Goal: Task Accomplishment & Management: Manage account settings

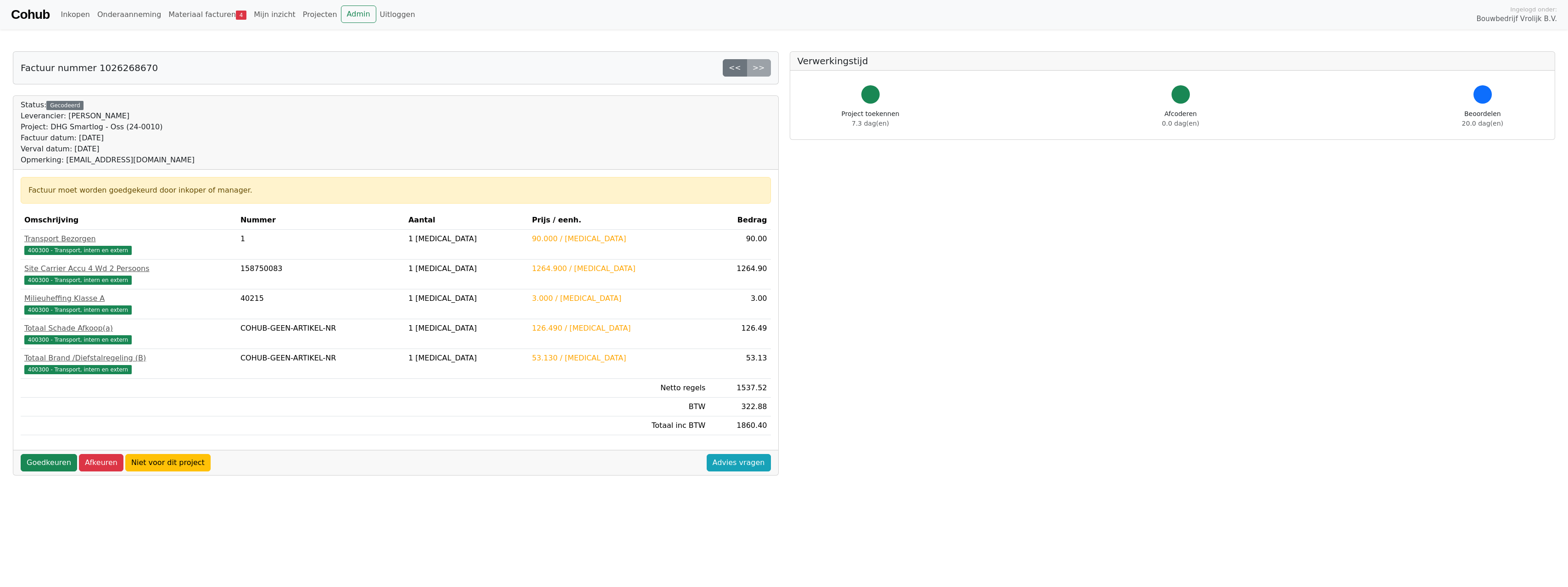
scroll to position [46, 0]
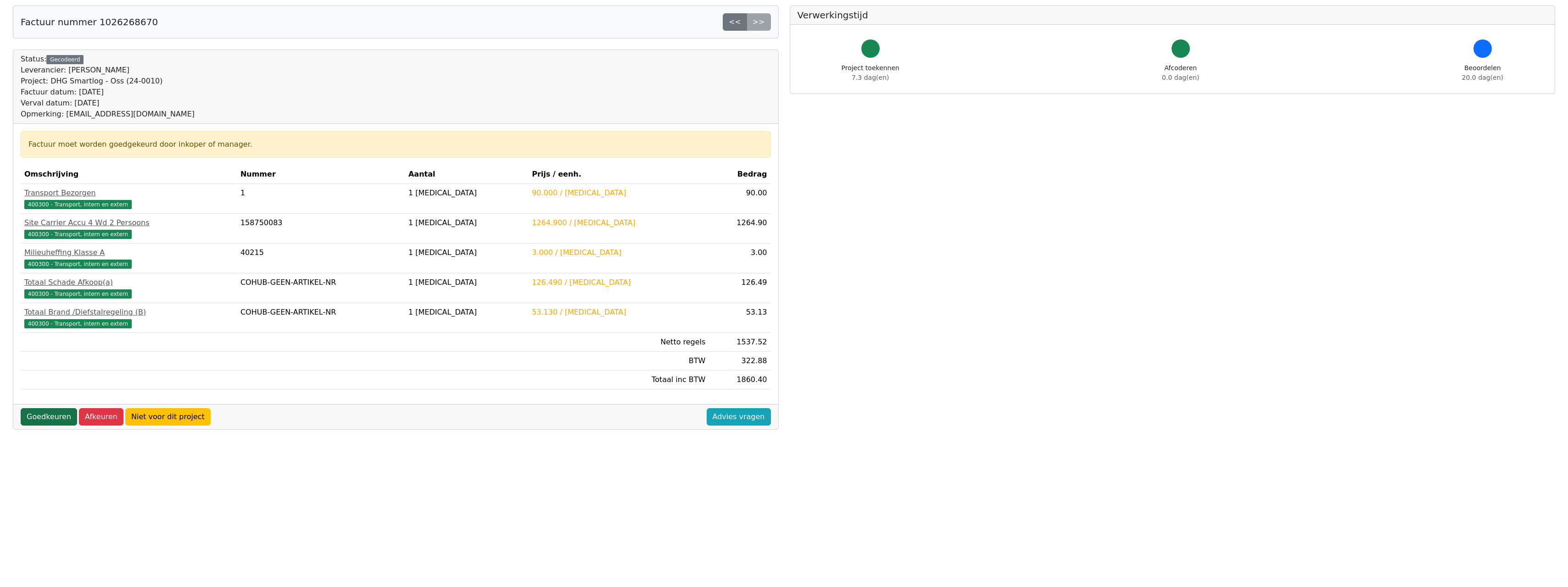
click at [51, 293] on link "Goedkeuren" at bounding box center [49, 416] width 57 height 17
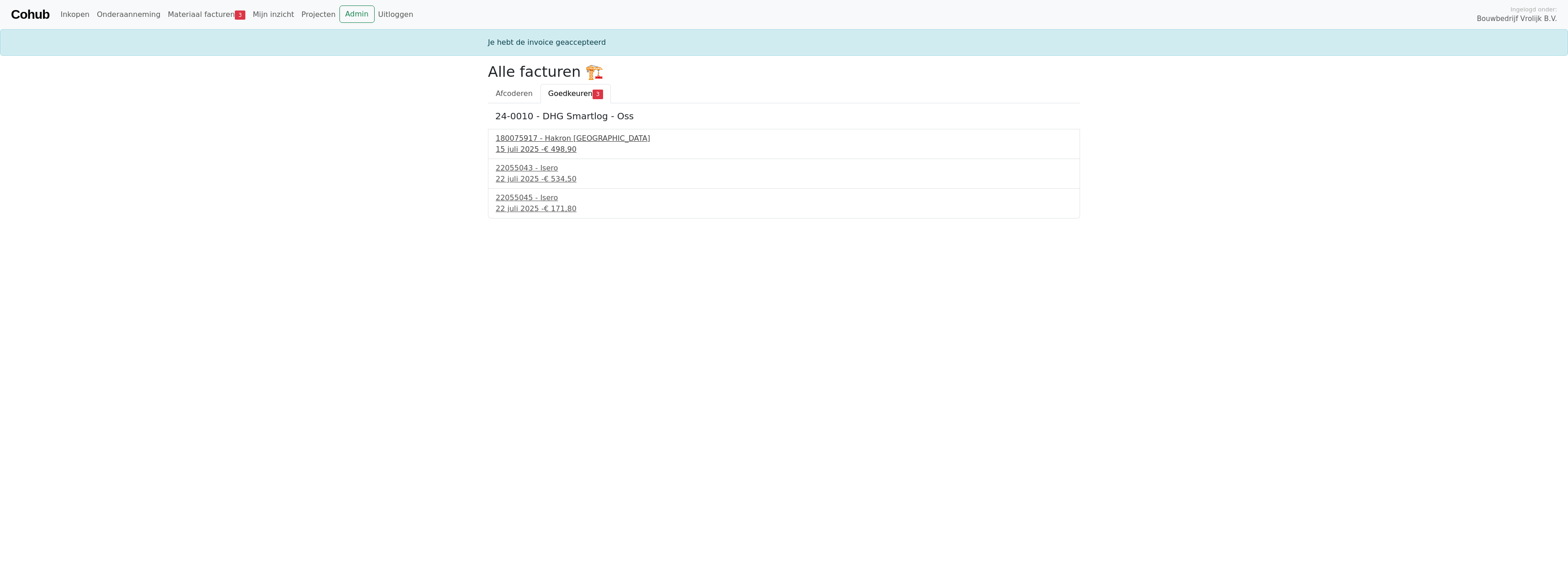
click at [557, 140] on div "180075917 - Hakron Nederland" at bounding box center [784, 139] width 576 height 11
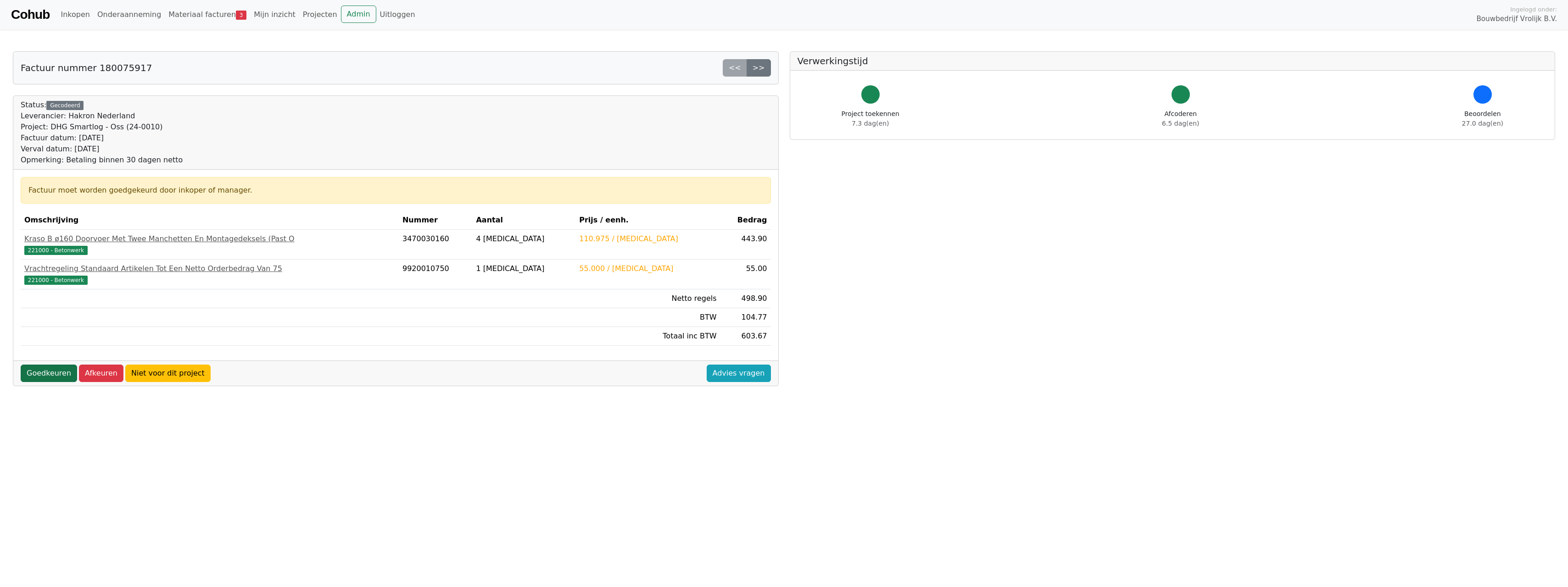
click at [30, 372] on link "Goedkeuren" at bounding box center [49, 373] width 57 height 17
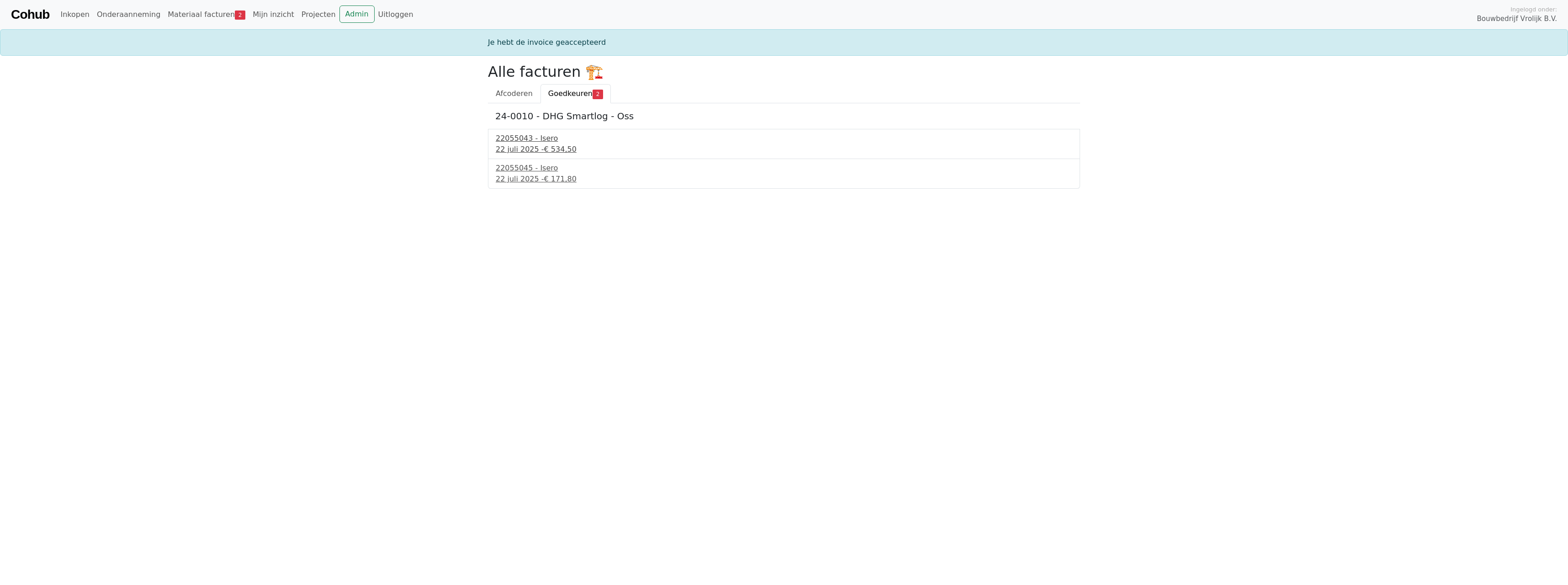
click at [521, 139] on div "22055043 - Isero" at bounding box center [784, 139] width 576 height 11
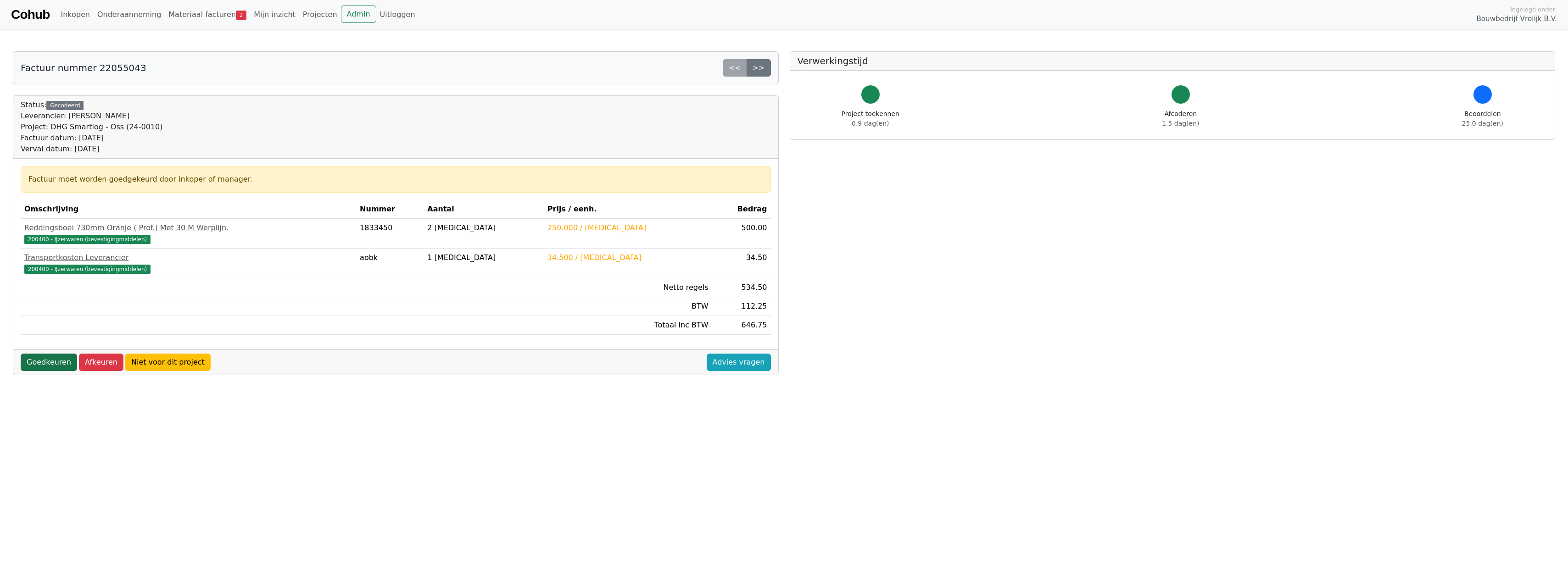
click at [45, 365] on link "Goedkeuren" at bounding box center [49, 362] width 57 height 17
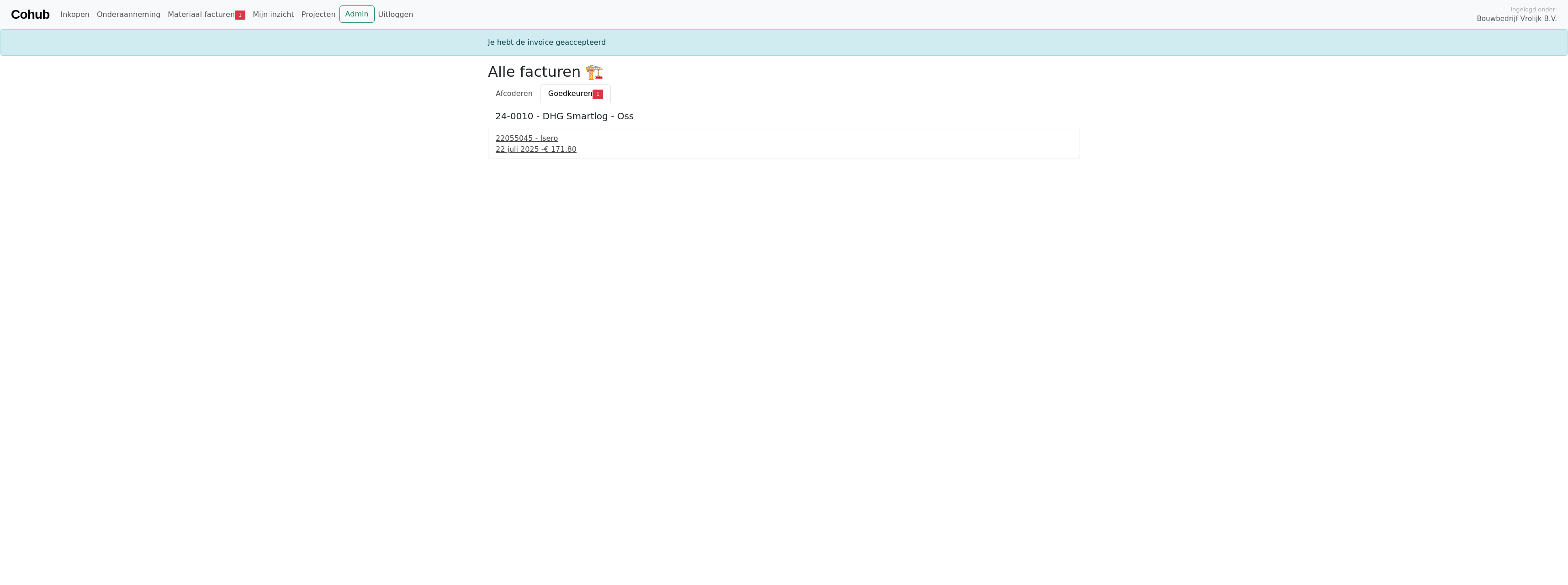
click at [532, 141] on div "22055045 - Isero" at bounding box center [784, 139] width 576 height 11
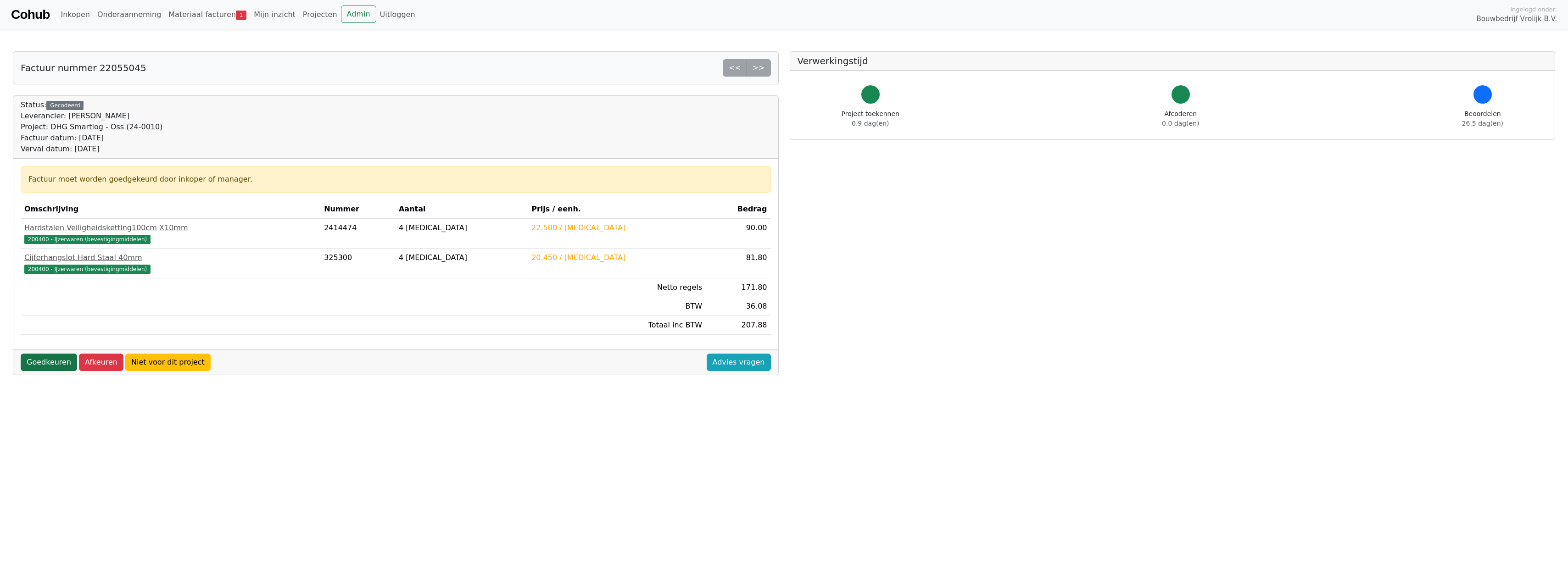
click at [48, 361] on link "Goedkeuren" at bounding box center [49, 362] width 57 height 17
